Goal: Obtain resource: Download file/media

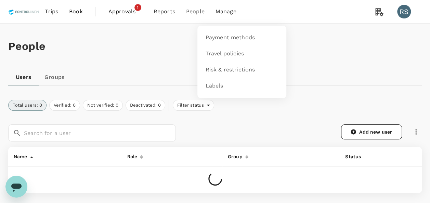
click at [221, 11] on span "Manage" at bounding box center [226, 12] width 21 height 8
click at [231, 34] on link "Payment methods" at bounding box center [241, 38] width 81 height 16
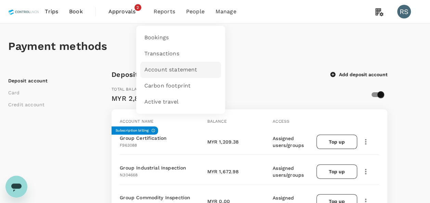
click at [157, 70] on span "Account statement" at bounding box center [170, 70] width 53 height 8
click at [171, 69] on span "Account statement" at bounding box center [170, 70] width 53 height 8
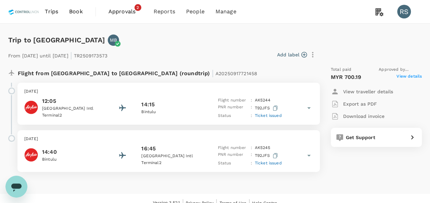
click at [413, 75] on span "View details" at bounding box center [408, 77] width 25 height 8
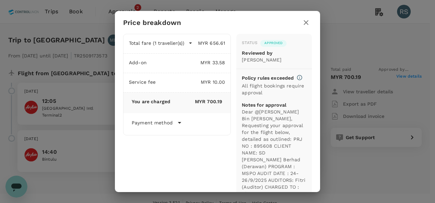
click at [305, 24] on icon "button" at bounding box center [306, 22] width 5 height 5
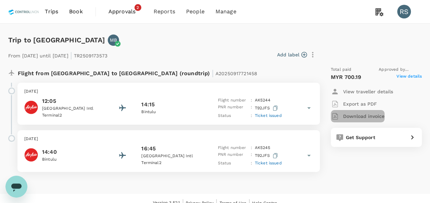
click at [355, 116] on p "Download invoice" at bounding box center [363, 116] width 41 height 7
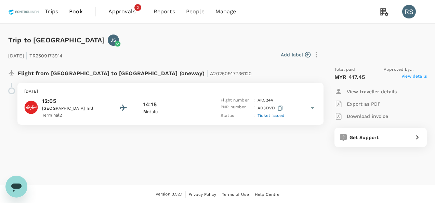
click at [411, 77] on span "View details" at bounding box center [414, 77] width 25 height 8
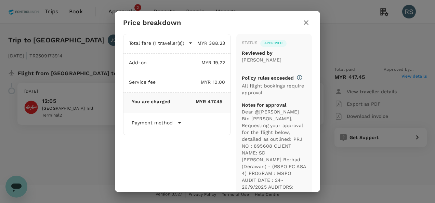
click at [307, 21] on icon "button" at bounding box center [306, 22] width 5 height 5
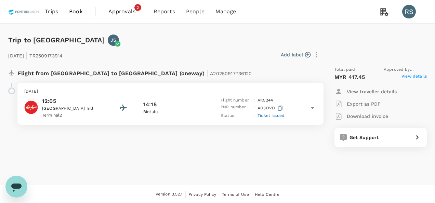
click at [372, 113] on p "Download invoice" at bounding box center [367, 116] width 41 height 7
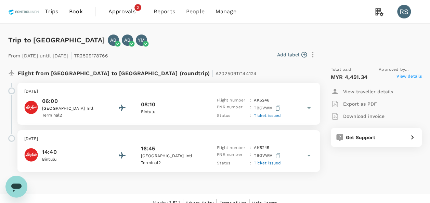
click at [407, 73] on span "View details" at bounding box center [408, 77] width 25 height 8
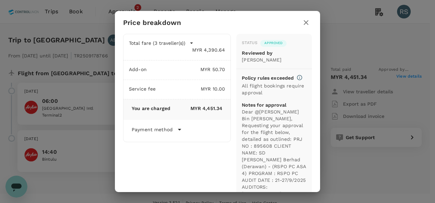
click at [303, 23] on icon "button" at bounding box center [306, 22] width 8 height 8
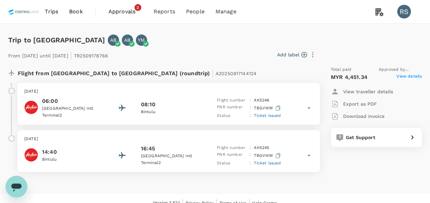
click at [349, 114] on p "Download invoice" at bounding box center [363, 116] width 41 height 7
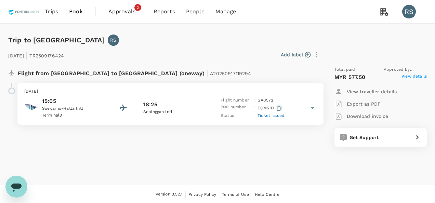
click at [408, 77] on span "View details" at bounding box center [414, 77] width 25 height 8
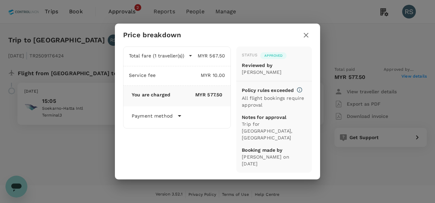
click at [308, 35] on icon "button" at bounding box center [306, 35] width 8 height 8
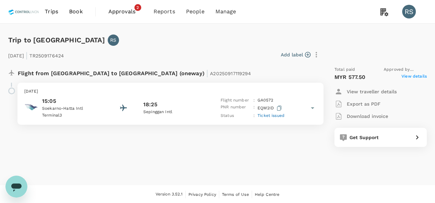
click at [378, 115] on p "Download invoice" at bounding box center [367, 116] width 41 height 7
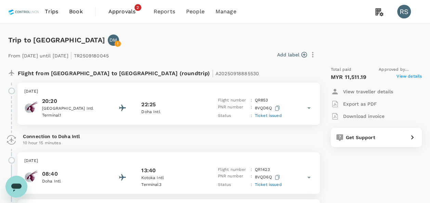
click at [417, 75] on span "View details" at bounding box center [408, 77] width 25 height 8
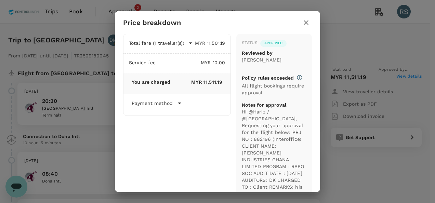
click at [306, 24] on icon "button" at bounding box center [306, 22] width 8 height 8
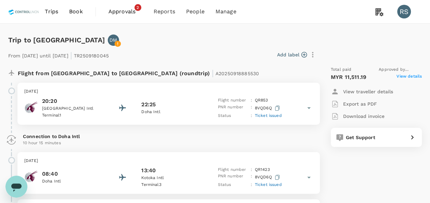
click at [369, 116] on p "Download invoice" at bounding box center [363, 116] width 41 height 7
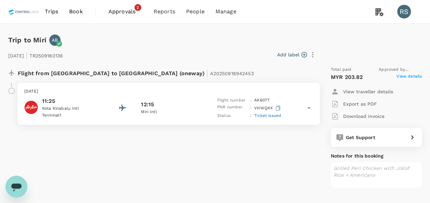
click at [408, 75] on span "View details" at bounding box center [408, 77] width 25 height 8
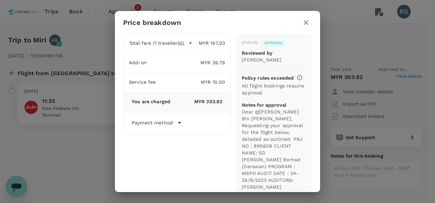
click at [305, 23] on icon "button" at bounding box center [306, 22] width 8 height 8
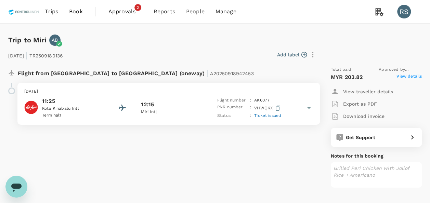
click at [375, 116] on p "Download invoice" at bounding box center [363, 116] width 41 height 7
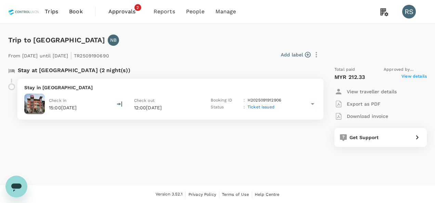
click at [419, 75] on span "View details" at bounding box center [414, 77] width 25 height 8
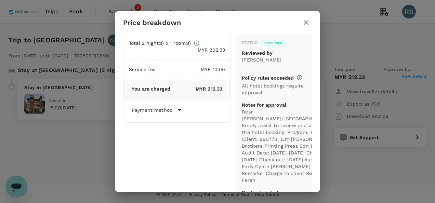
click at [311, 20] on button "button" at bounding box center [306, 23] width 12 height 12
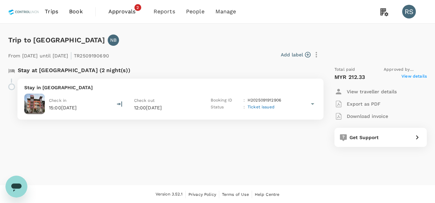
click at [366, 114] on p "Download invoice" at bounding box center [367, 116] width 41 height 7
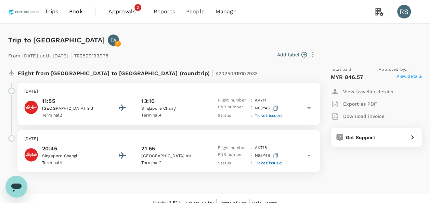
click at [405, 78] on span "View details" at bounding box center [408, 77] width 25 height 8
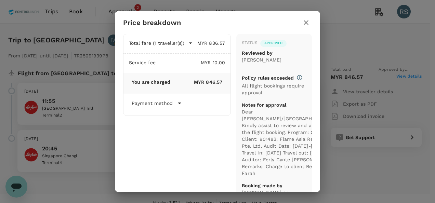
click at [306, 23] on icon "button" at bounding box center [306, 22] width 5 height 5
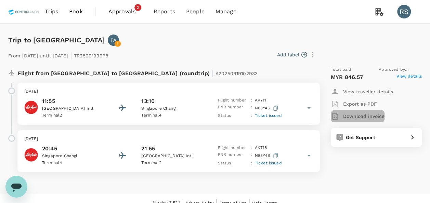
click at [342, 114] on div "button" at bounding box center [337, 116] width 12 height 8
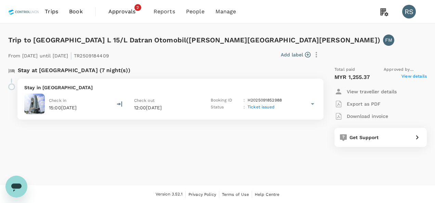
click at [421, 74] on span "View details" at bounding box center [414, 77] width 25 height 8
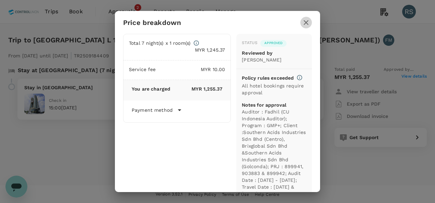
click at [305, 22] on icon "button" at bounding box center [306, 22] width 5 height 5
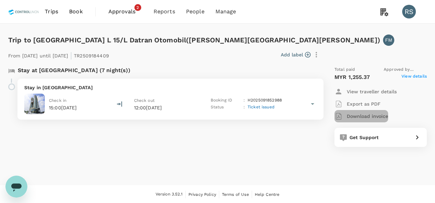
click at [365, 116] on p "Download invoice" at bounding box center [367, 116] width 41 height 7
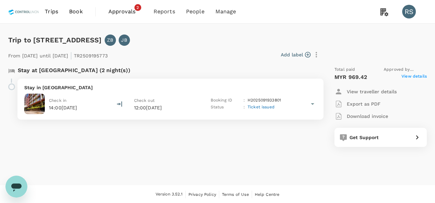
click at [416, 76] on span "View details" at bounding box center [414, 77] width 25 height 8
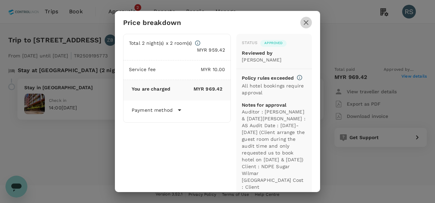
click at [307, 23] on icon "button" at bounding box center [306, 22] width 5 height 5
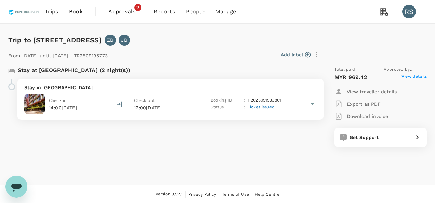
click at [374, 115] on p "Download invoice" at bounding box center [367, 116] width 41 height 7
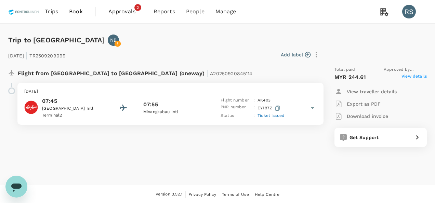
click at [424, 75] on span "View details" at bounding box center [414, 77] width 25 height 8
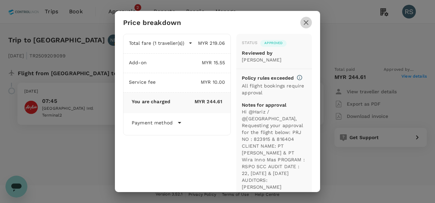
click at [307, 23] on icon "button" at bounding box center [306, 22] width 5 height 5
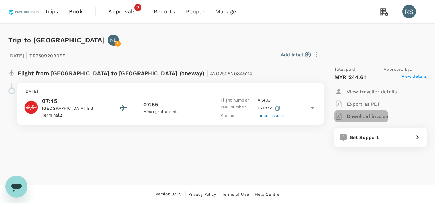
click at [377, 116] on p "Download invoice" at bounding box center [367, 116] width 41 height 7
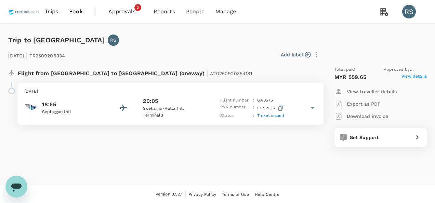
click at [406, 76] on span "View details" at bounding box center [414, 77] width 25 height 8
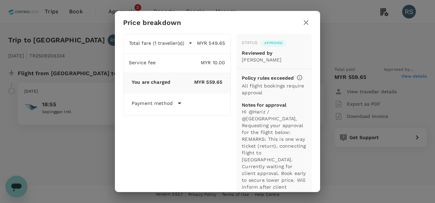
click at [307, 22] on icon "button" at bounding box center [306, 22] width 5 height 5
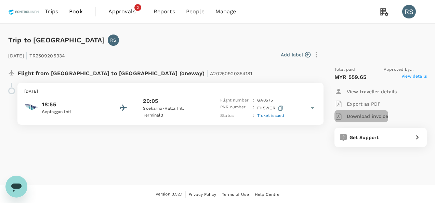
click at [377, 119] on p "Download invoice" at bounding box center [367, 116] width 41 height 7
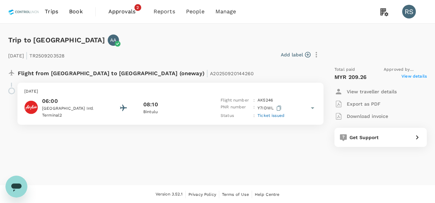
click at [423, 75] on span "View details" at bounding box center [414, 77] width 25 height 8
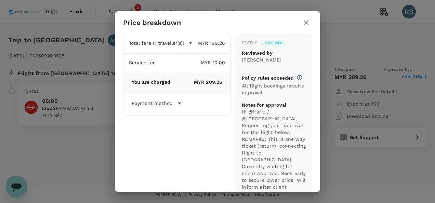
click at [307, 22] on icon "button" at bounding box center [306, 22] width 8 height 8
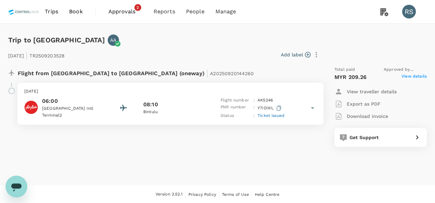
click at [375, 116] on p "Download invoice" at bounding box center [367, 116] width 41 height 7
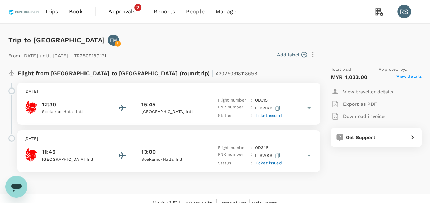
click at [417, 75] on span "View details" at bounding box center [408, 77] width 25 height 8
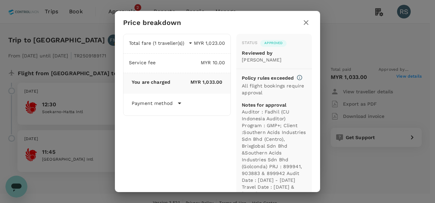
click at [304, 19] on icon "button" at bounding box center [306, 22] width 8 height 8
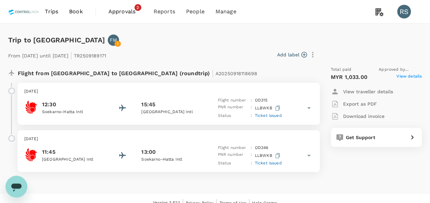
click at [372, 118] on p "Download invoice" at bounding box center [363, 116] width 41 height 7
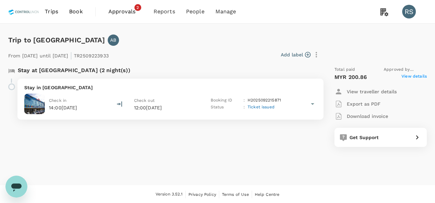
click at [419, 75] on span "View details" at bounding box center [414, 77] width 25 height 8
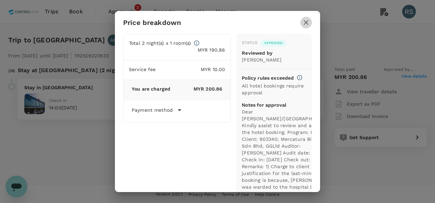
click at [305, 23] on icon "button" at bounding box center [306, 22] width 8 height 8
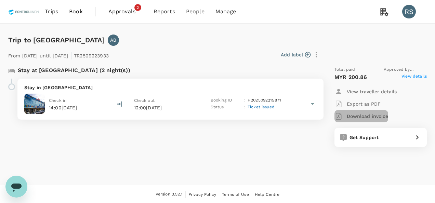
click at [366, 116] on p "Download invoice" at bounding box center [367, 116] width 41 height 7
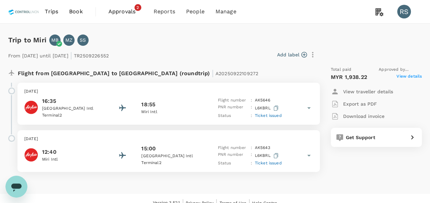
click at [404, 76] on span "View details" at bounding box center [408, 77] width 25 height 8
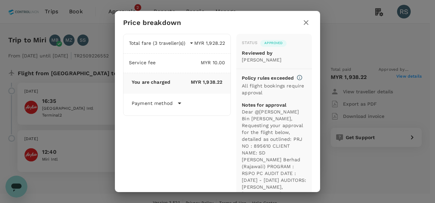
click at [309, 23] on icon "button" at bounding box center [306, 22] width 8 height 8
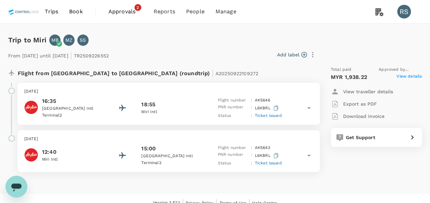
click at [348, 114] on p "Download invoice" at bounding box center [363, 116] width 41 height 7
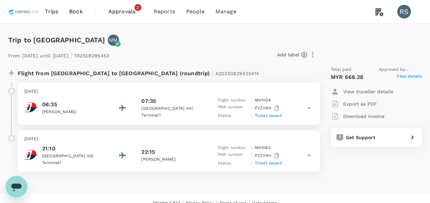
click at [405, 77] on span "View details" at bounding box center [408, 77] width 25 height 8
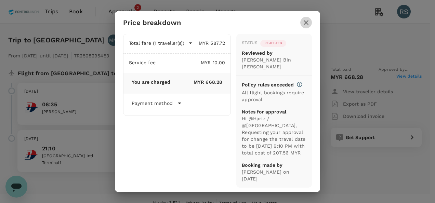
click at [304, 23] on icon "button" at bounding box center [306, 22] width 8 height 8
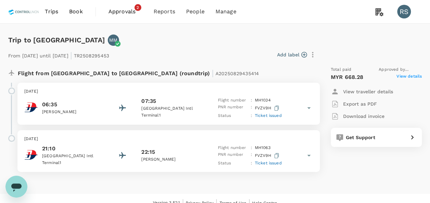
click at [357, 115] on p "Download invoice" at bounding box center [363, 116] width 41 height 7
click at [239, 65] on div "Flight from Malaysia to Malaysia (roundtrip) | A20250829435414" at bounding box center [160, 72] width 314 height 22
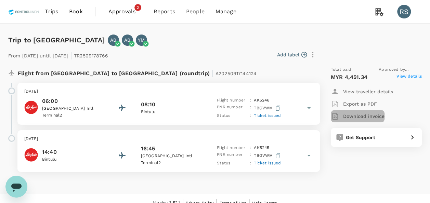
click at [368, 115] on p "Download invoice" at bounding box center [363, 116] width 41 height 7
click at [410, 77] on span "View details" at bounding box center [408, 77] width 25 height 8
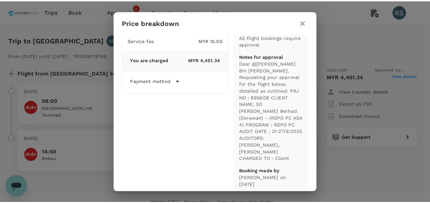
scroll to position [50, 0]
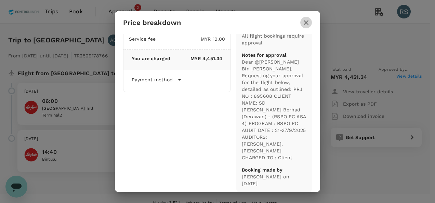
click at [304, 21] on icon "button" at bounding box center [306, 22] width 5 height 5
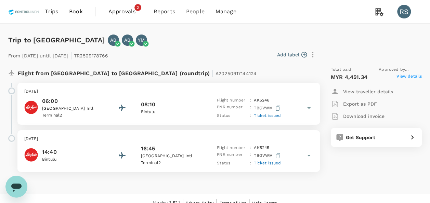
click at [375, 118] on p "Download invoice" at bounding box center [363, 116] width 41 height 7
